Goal: Task Accomplishment & Management: Use online tool/utility

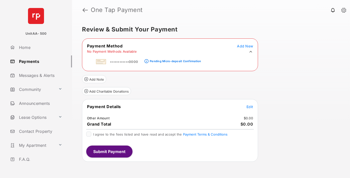
click at [175, 60] on div "Pending Micro-deposit Confirmation" at bounding box center [175, 62] width 51 height 4
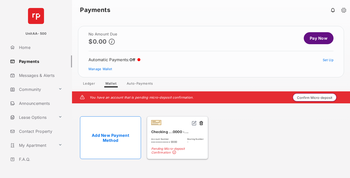
click at [315, 98] on button "Confirm Micro-deposit" at bounding box center [315, 98] width 44 height 8
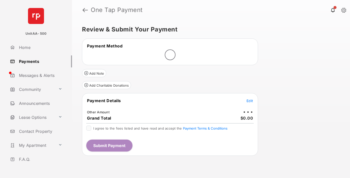
click at [250, 101] on span "Edit" at bounding box center [250, 101] width 7 height 4
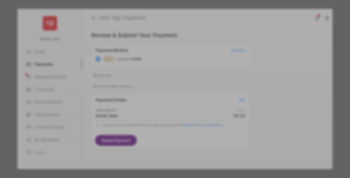
click at [166, 85] on div "Other Amount" at bounding box center [165, 84] width 81 height 9
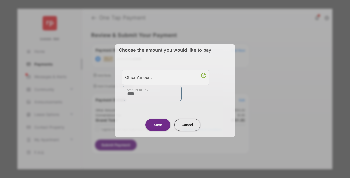
type input "****"
click at [158, 124] on button "Save" at bounding box center [158, 125] width 25 height 12
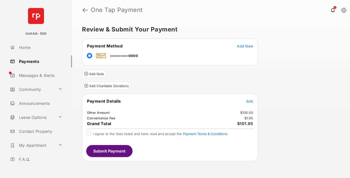
click at [250, 101] on span "Edit" at bounding box center [250, 101] width 7 height 4
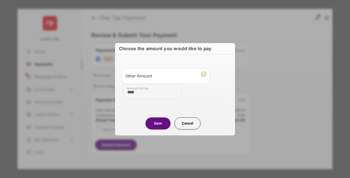
click at [158, 123] on button "Save" at bounding box center [158, 124] width 25 height 12
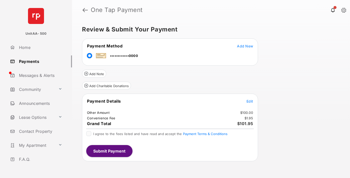
click at [109, 151] on button "Submit Payment" at bounding box center [109, 151] width 46 height 12
